Goal: Information Seeking & Learning: Learn about a topic

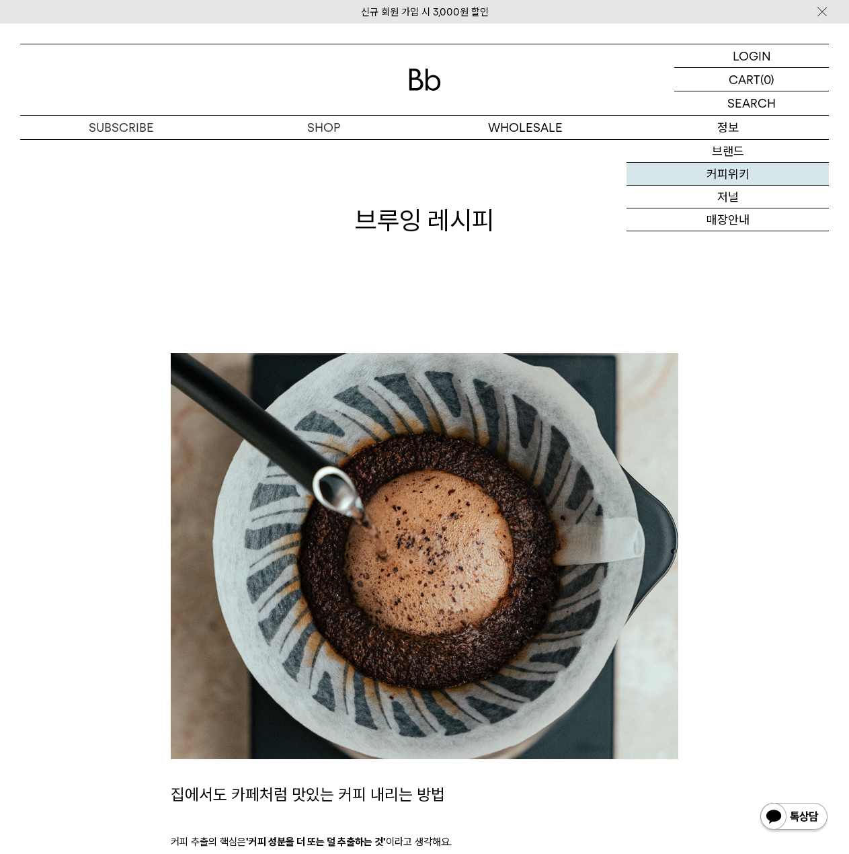
click at [729, 184] on link "커피위키" at bounding box center [728, 174] width 202 height 23
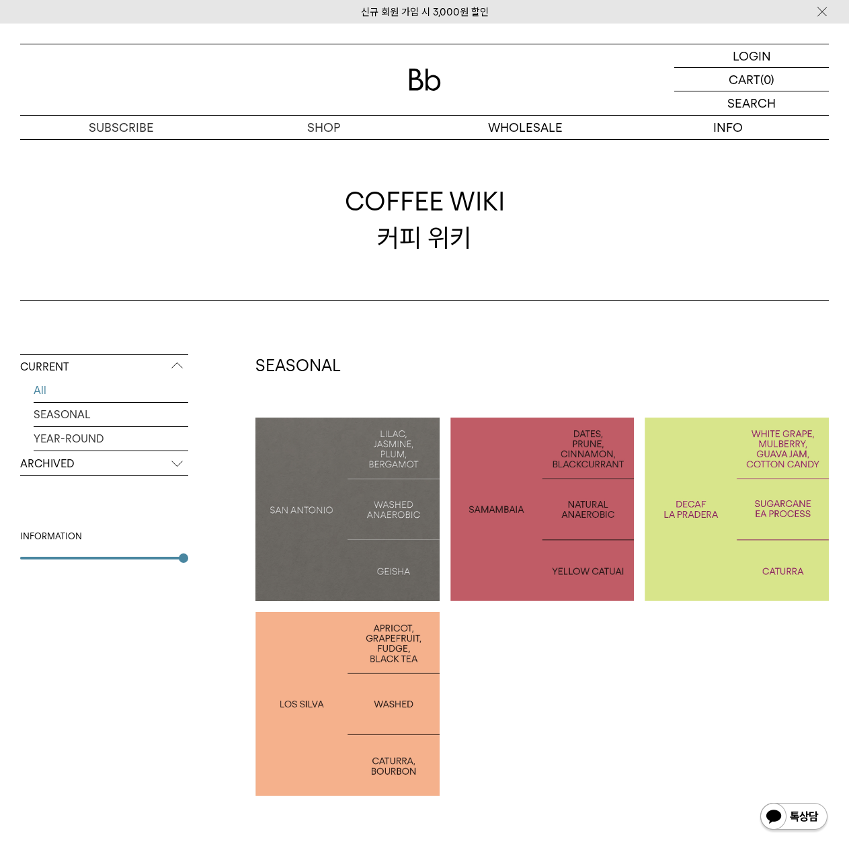
scroll to position [112, 0]
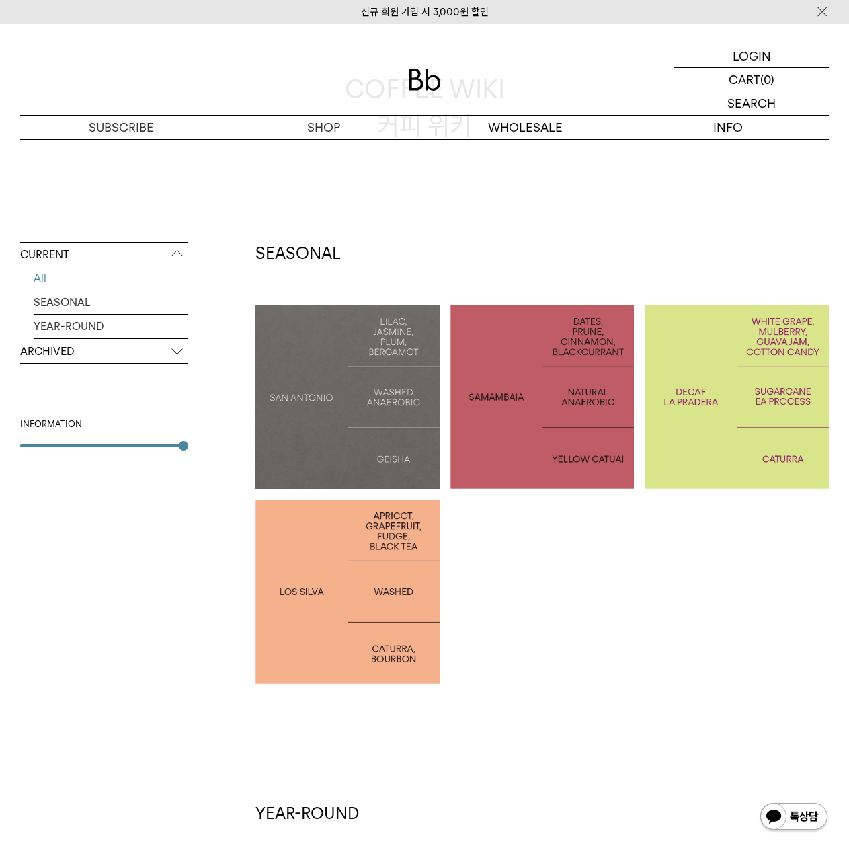
click at [391, 453] on div at bounding box center [347, 397] width 184 height 184
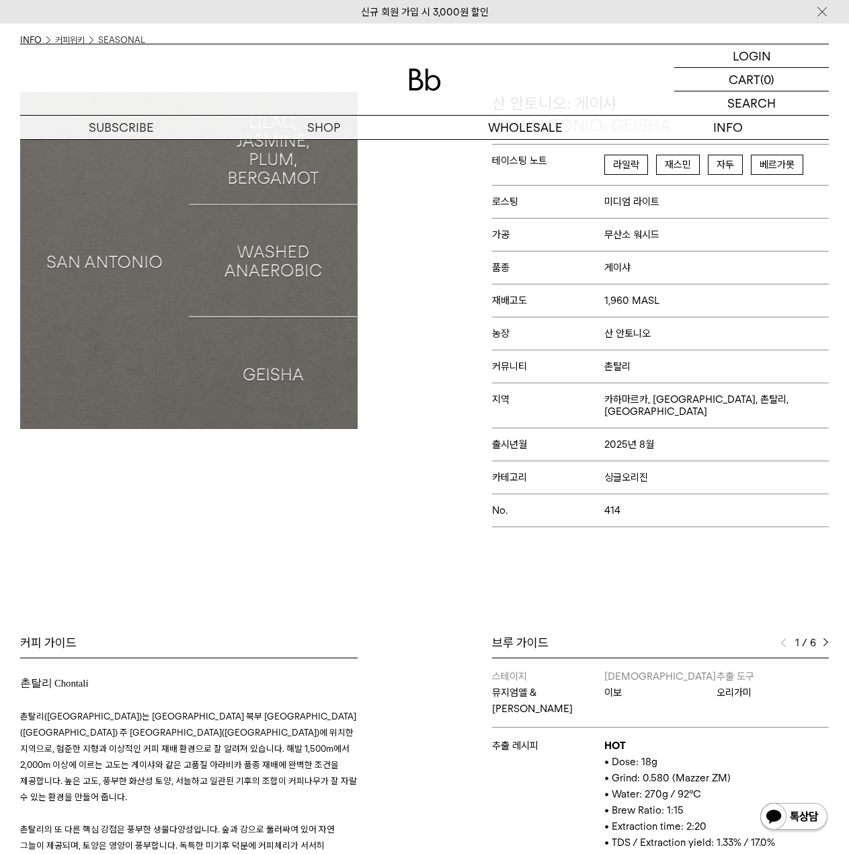
scroll to position [448, 0]
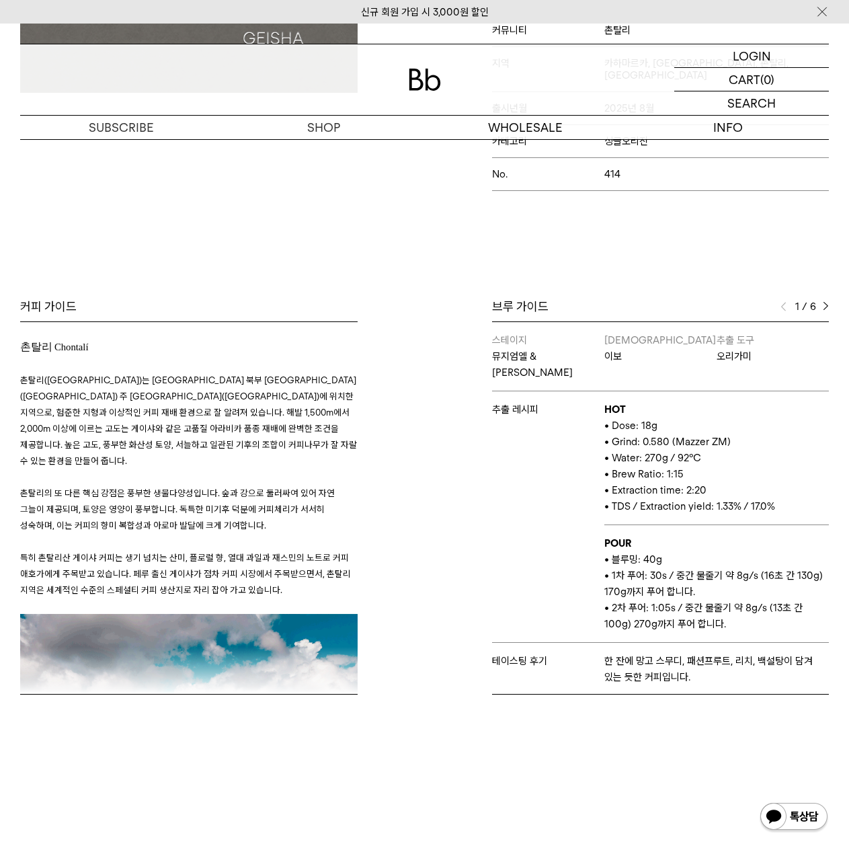
click at [825, 302] on img at bounding box center [826, 306] width 6 height 9
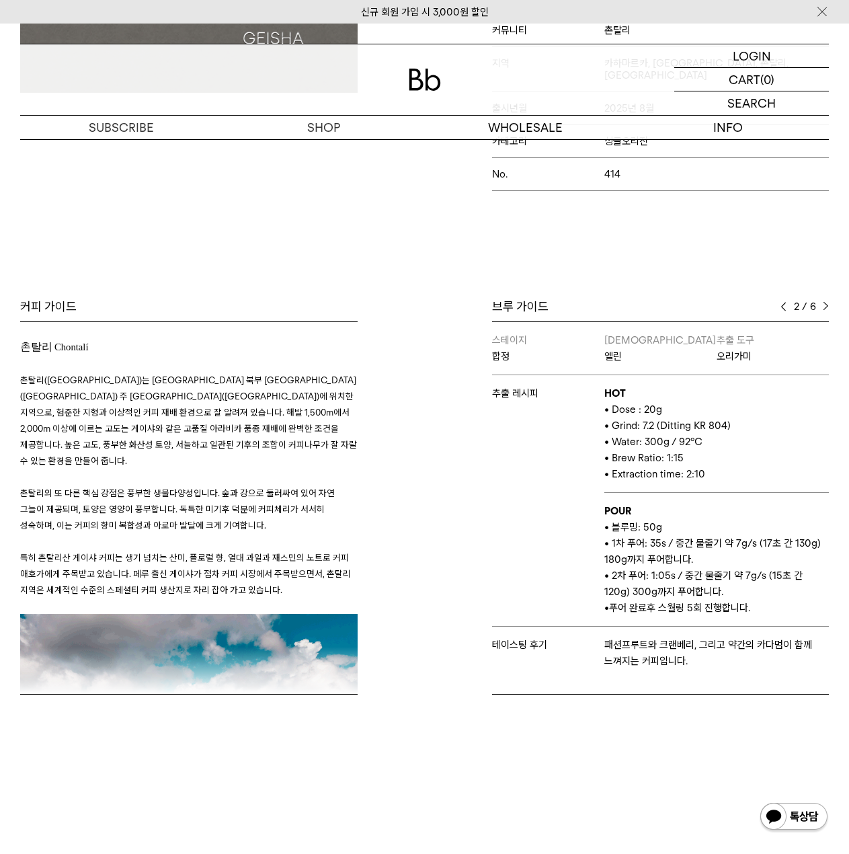
click at [825, 302] on img at bounding box center [826, 306] width 6 height 9
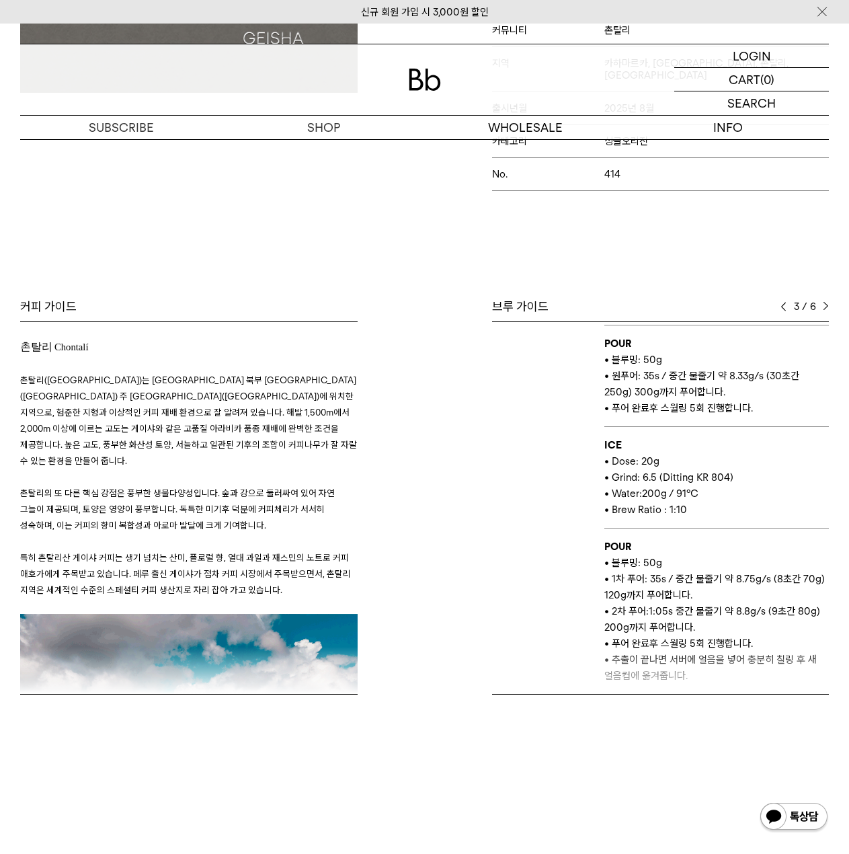
scroll to position [560, 0]
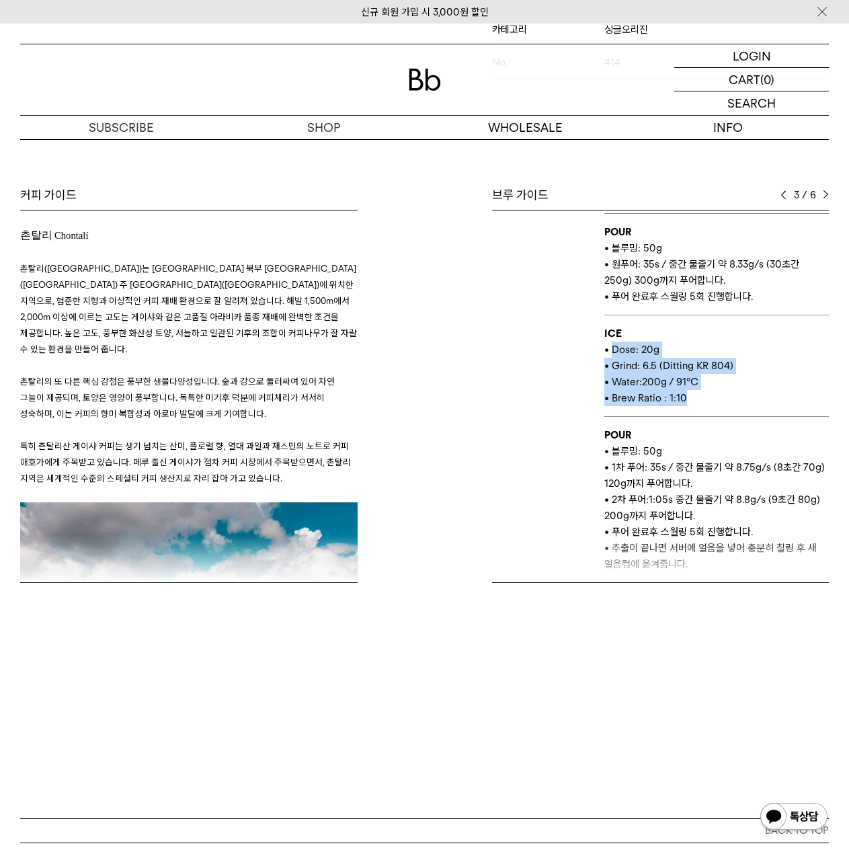
drag, startPoint x: 610, startPoint y: 340, endPoint x: 690, endPoint y: 401, distance: 100.3
click at [688, 401] on td "ICE • Dose: 20g • Grind: 6.5 (Ditting KR 804) • Water:200g / 91°C • Brew Ratio …" at bounding box center [716, 366] width 225 height 102
click at [692, 400] on td "ICE • Dose: 20g • Grind: 6.5 (Ditting KR 804) • Water:200g / 91°C • Brew Ratio …" at bounding box center [716, 366] width 225 height 102
click at [272, 585] on div "커피 가이드 촌탈리 Chontalí 촌탈리(Chontalí)는 페루 북부 카하마르카(Cajamarca) 주 하엔(Jaén)에 위치한 지역으로,…" at bounding box center [424, 418] width 822 height 463
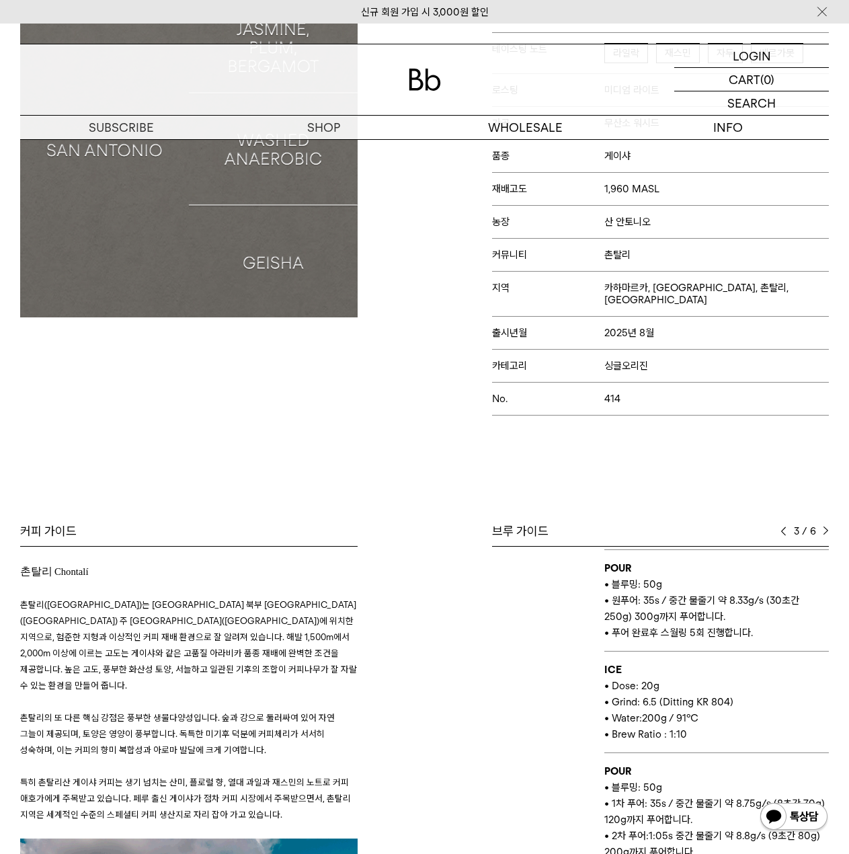
scroll to position [0, 0]
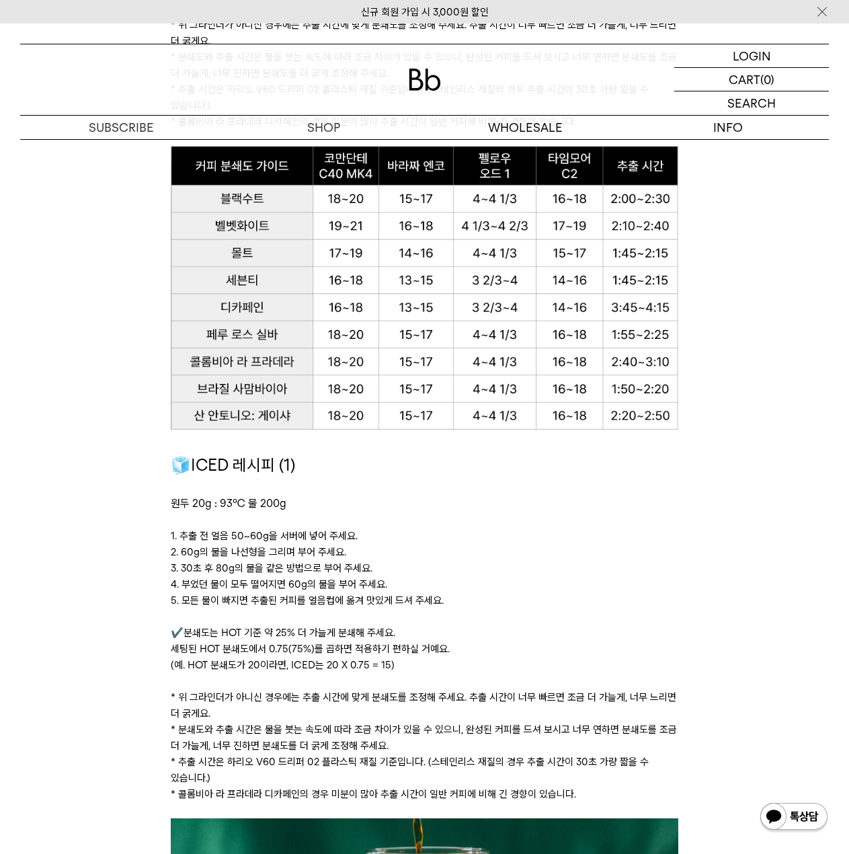
scroll to position [1345, 0]
